Goal: Check status

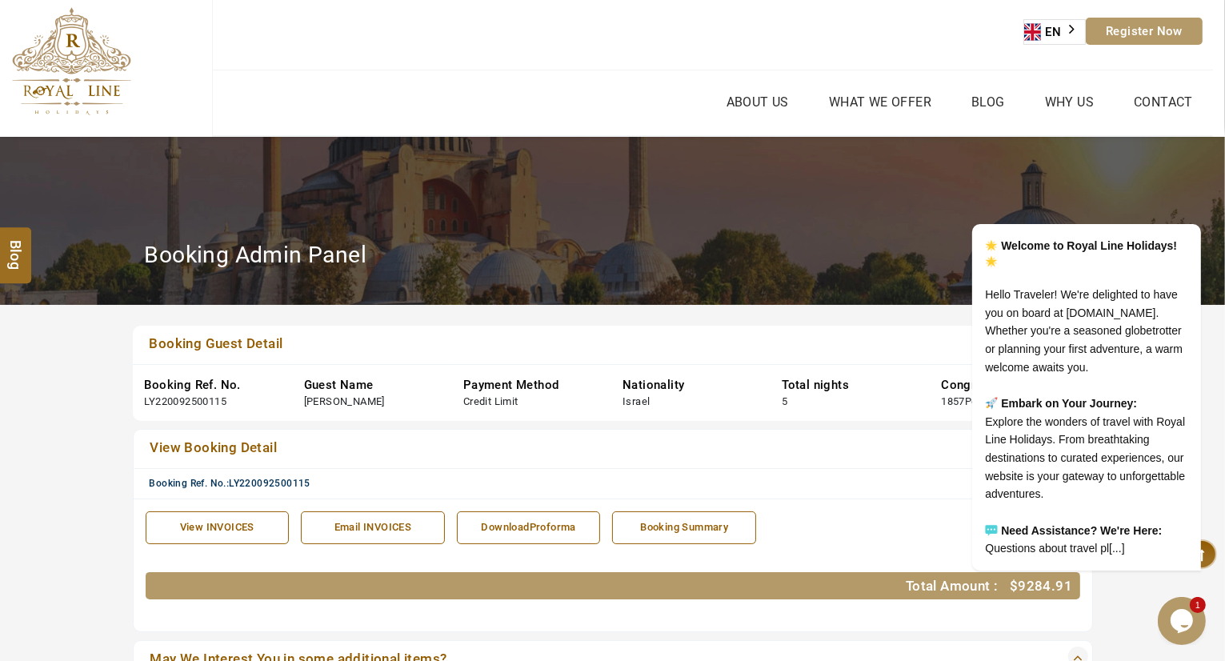
click at [417, 420] on div "Booking Guest Detail Booking Ref. No. LY220092500115 Guest Name [PERSON_NAME] P…" at bounding box center [613, 483] width 960 height 315
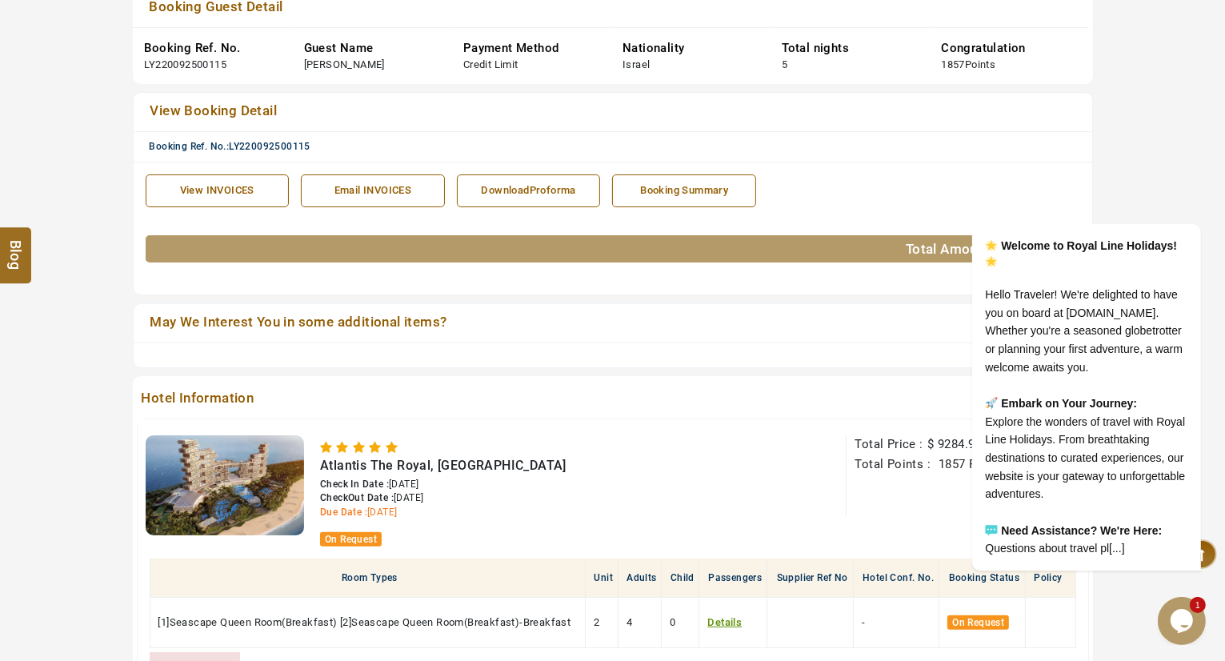
scroll to position [352, 0]
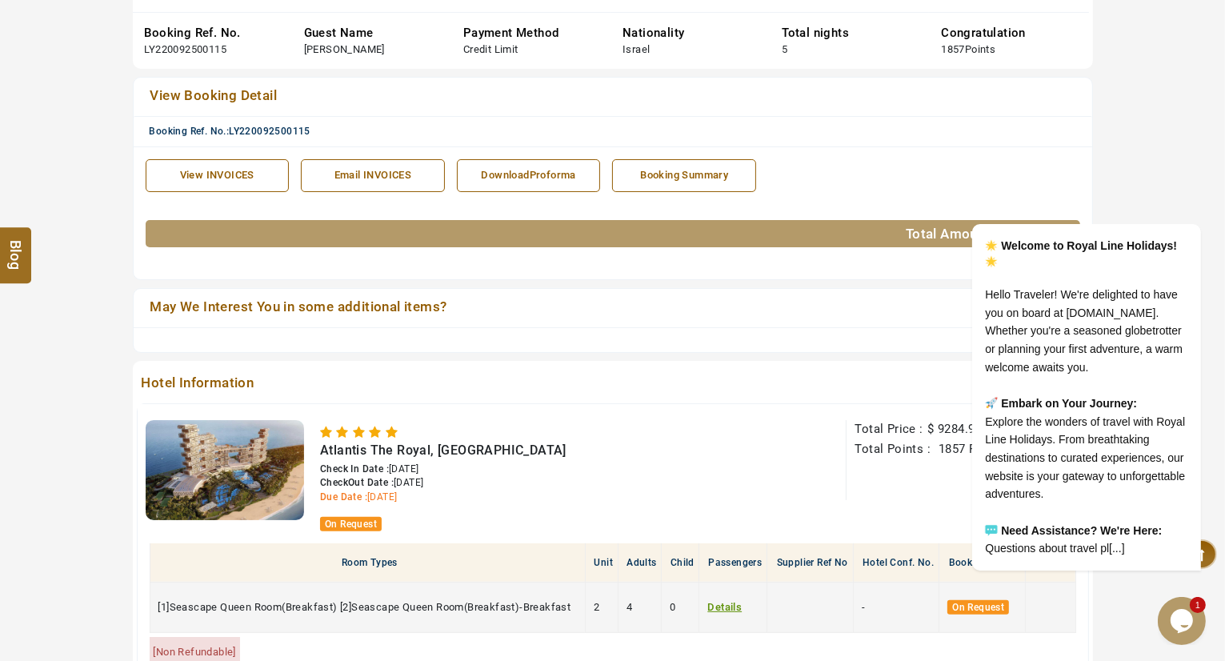
click at [227, 608] on span "[1]Seascape Queen Room(Breakfast) [2]Seascape Queen Room(Breakfast)-Breakfast" at bounding box center [364, 607] width 413 height 12
click at [484, 592] on td "[1]Seascape Queen Room(Breakfast) [2]Seascape Queen Room(Breakfast)-Breakfast" at bounding box center [368, 607] width 436 height 50
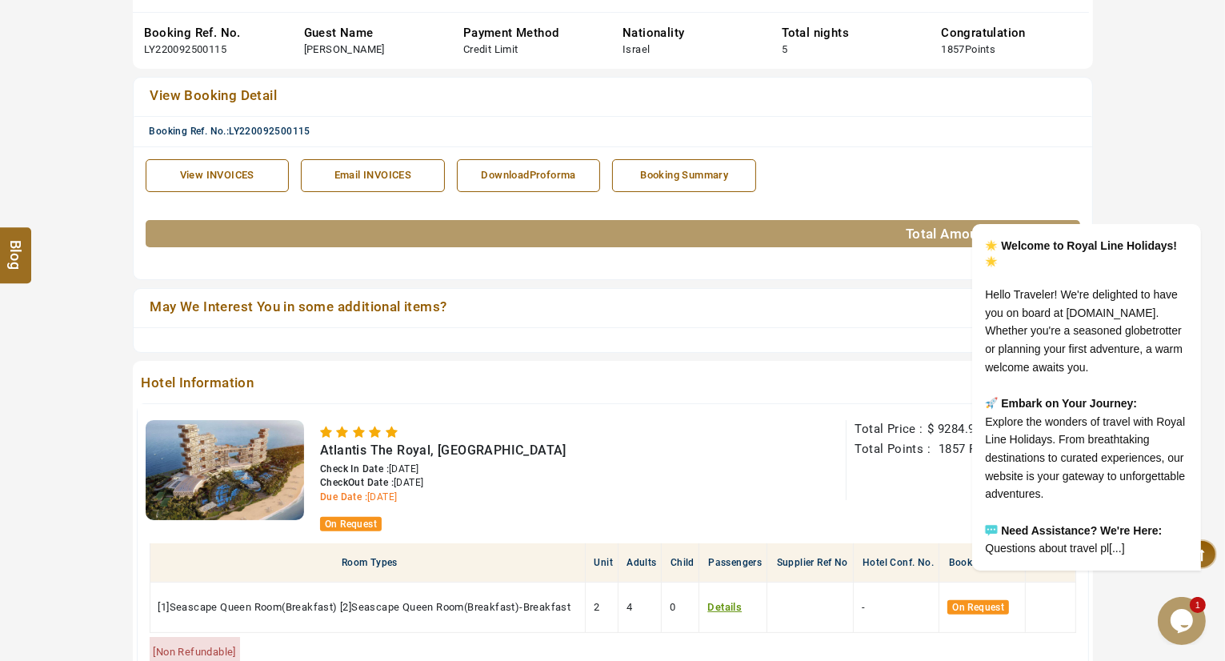
click at [650, 395] on div "Hotel Information Atlantis [GEOGRAPHIC_DATA], [GEOGRAPHIC_DATA] Check In Date :…" at bounding box center [613, 546] width 960 height 370
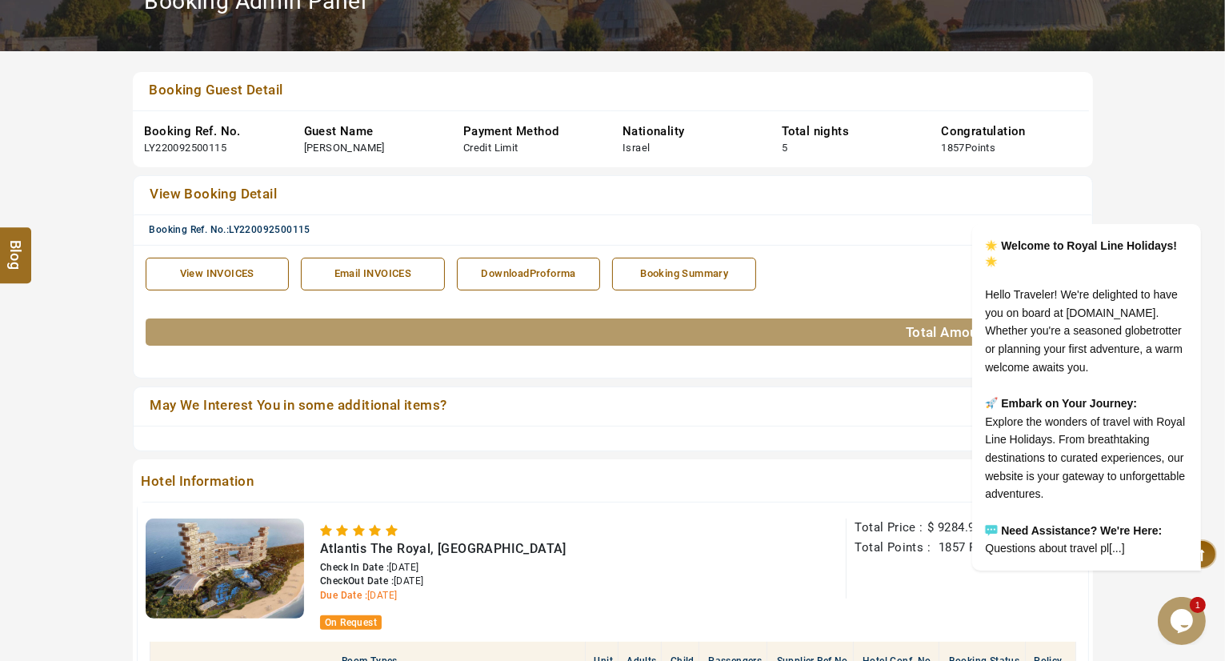
scroll to position [256, 0]
